Goal: Complete application form

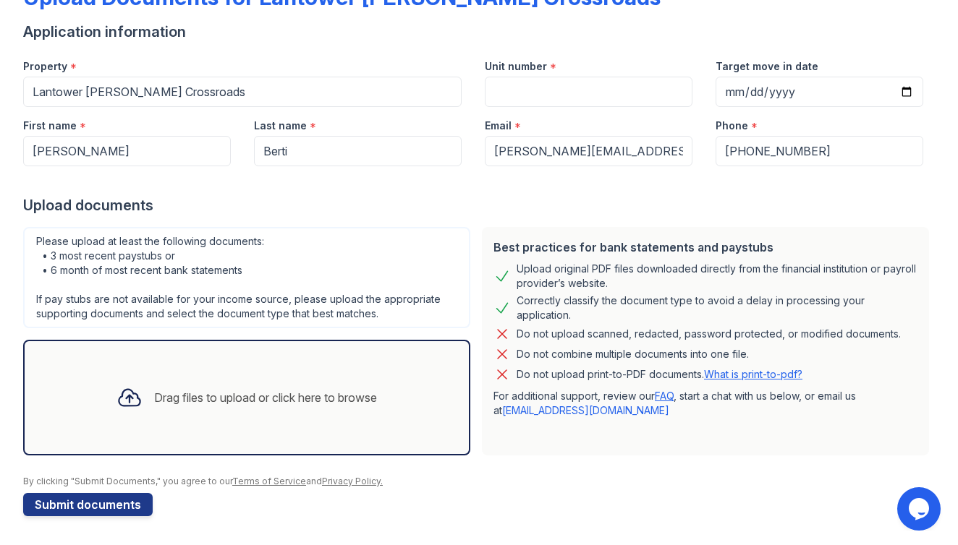
scroll to position [100, 0]
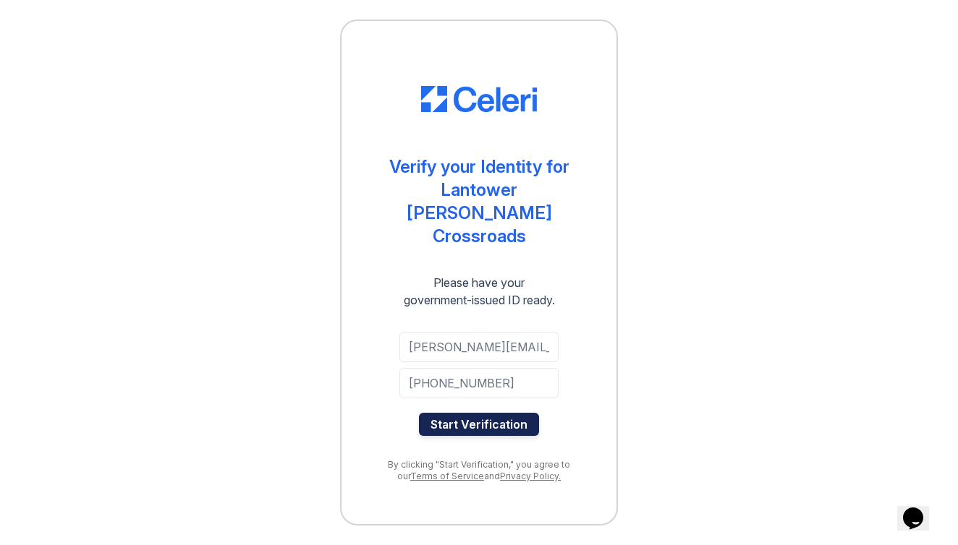
click at [496, 414] on button "Start Verification" at bounding box center [479, 424] width 120 height 23
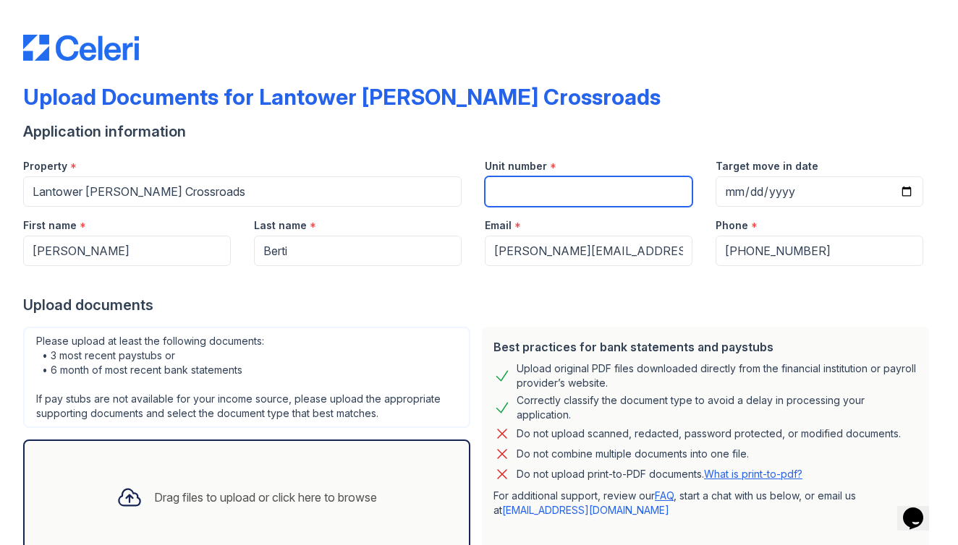
click at [516, 196] on input "Unit number" at bounding box center [589, 191] width 208 height 30
type input "6-308"
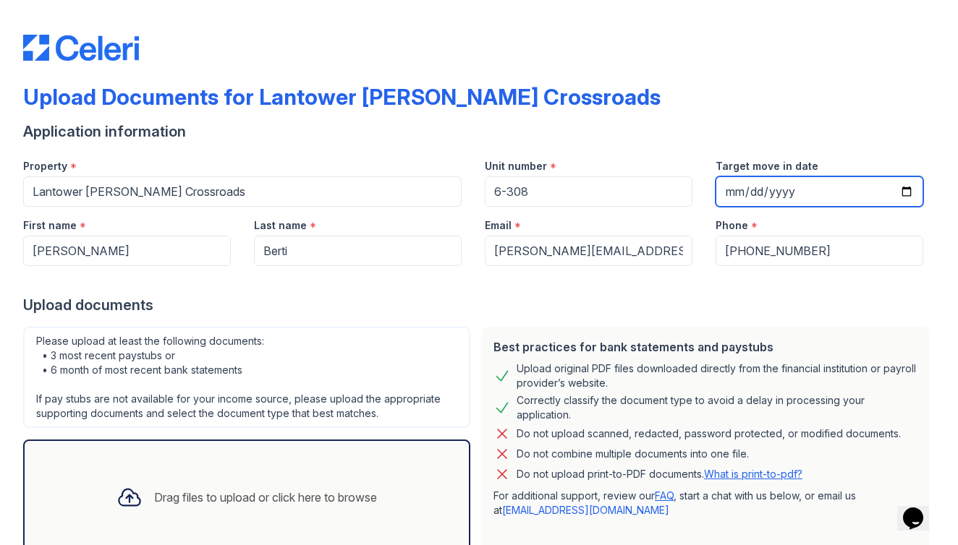
click at [770, 191] on input "Target move in date" at bounding box center [819, 191] width 208 height 30
type input "[DATE]"
click at [854, 145] on form "Application information Property * [GEOGRAPHIC_DATA][PERSON_NAME] Unit number *…" at bounding box center [478, 369] width 911 height 495
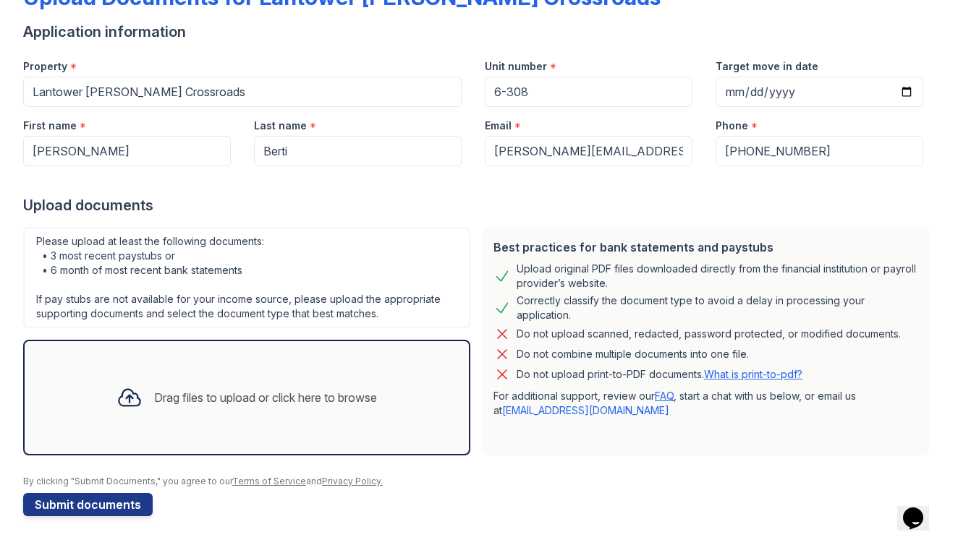
scroll to position [100, 0]
click at [260, 403] on div "Drag files to upload or click here to browse" at bounding box center [265, 397] width 223 height 17
click at [258, 396] on div "Drag files to upload or click here to browse" at bounding box center [265, 397] width 223 height 17
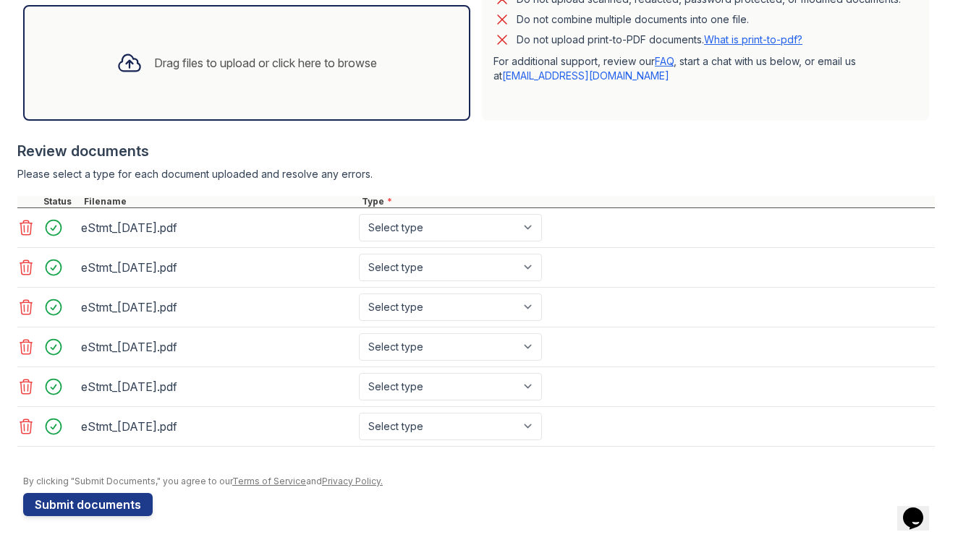
scroll to position [435, 0]
select select "bank_statement"
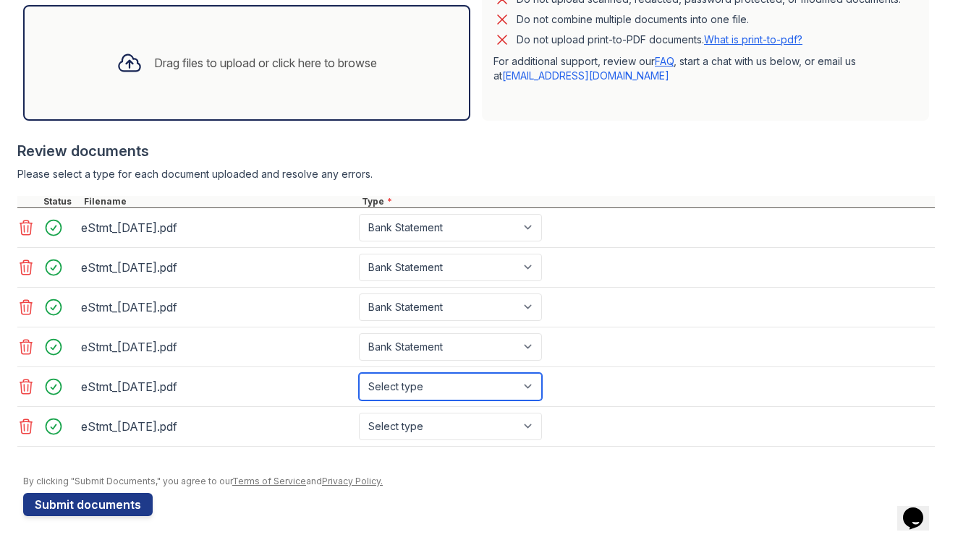
select select "bank_statement"
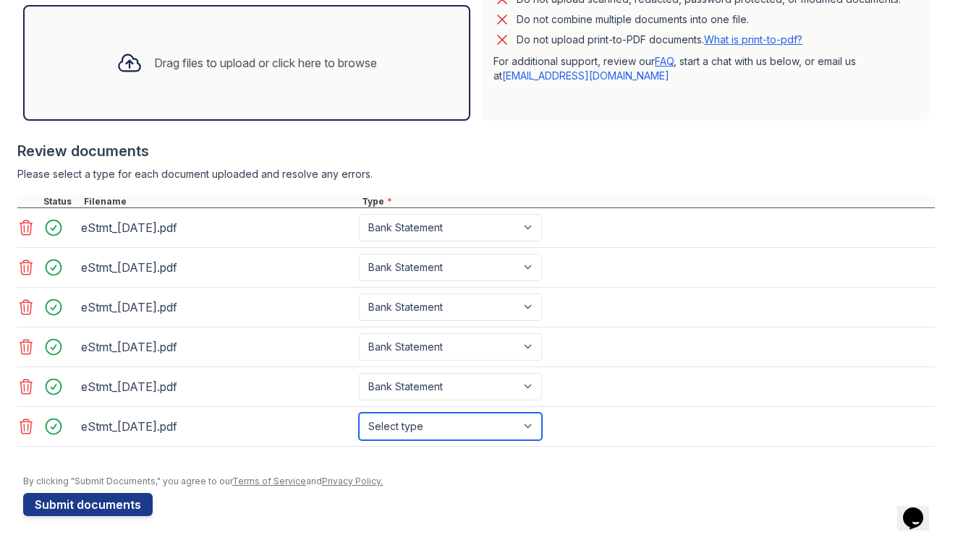
select select "bank_statement"
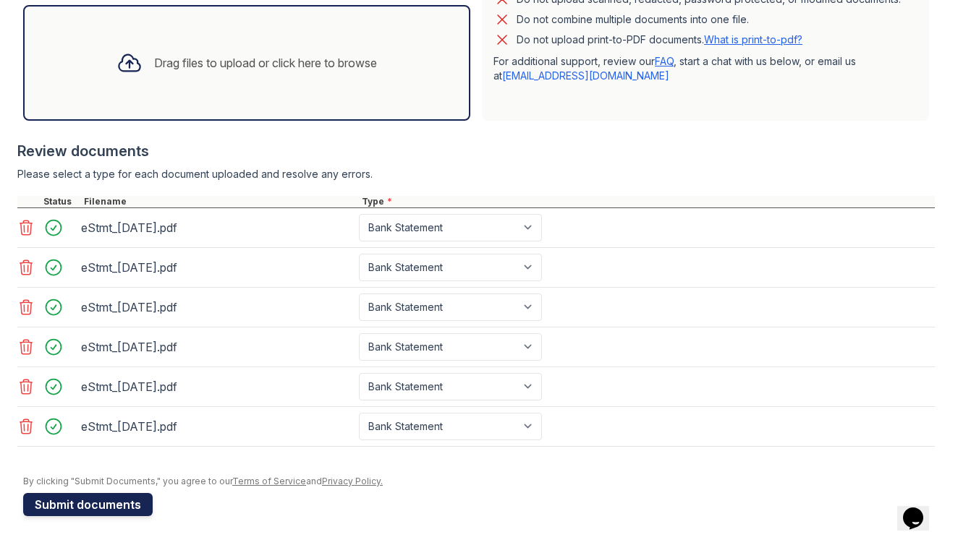
click at [103, 507] on button "Submit documents" at bounding box center [87, 504] width 129 height 23
